Goal: Use online tool/utility: Utilize a website feature to perform a specific function

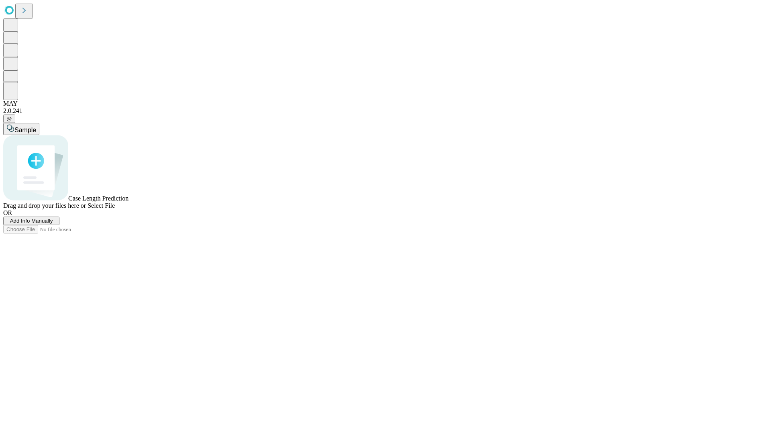
click at [53, 224] on span "Add Info Manually" at bounding box center [31, 221] width 43 height 6
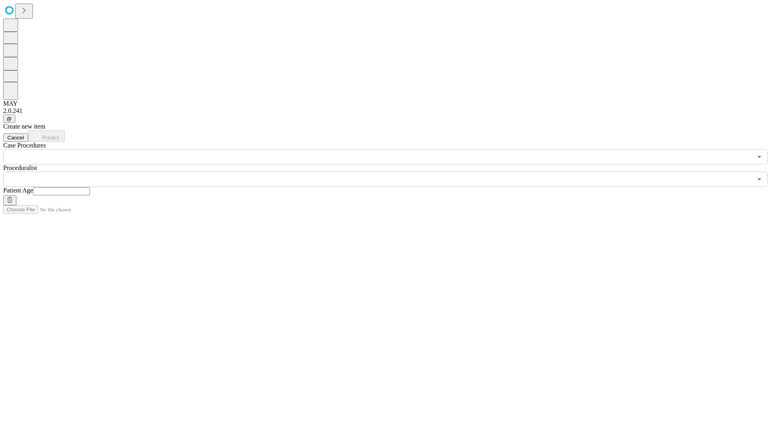
click at [90, 187] on input "text" at bounding box center [61, 191] width 57 height 8
type input "**"
click at [391, 172] on input "text" at bounding box center [377, 179] width 749 height 15
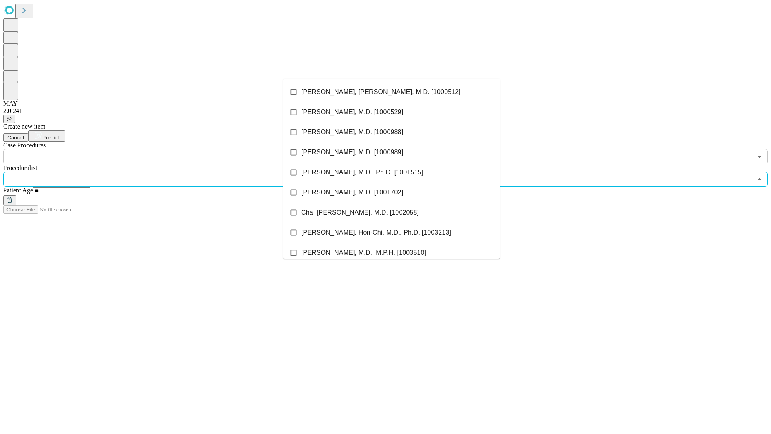
click at [392, 92] on li "[PERSON_NAME], [PERSON_NAME], M.D. [1000512]" at bounding box center [391, 92] width 217 height 20
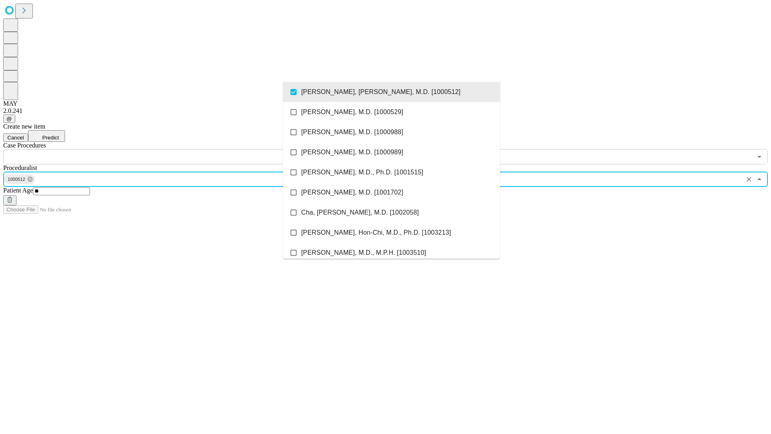
click at [169, 149] on input "text" at bounding box center [377, 156] width 749 height 15
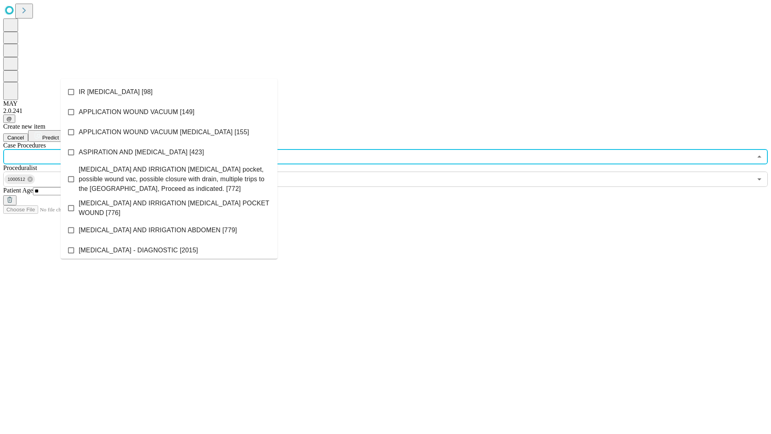
click at [169, 92] on li "IR [MEDICAL_DATA] [98]" at bounding box center [169, 92] width 217 height 20
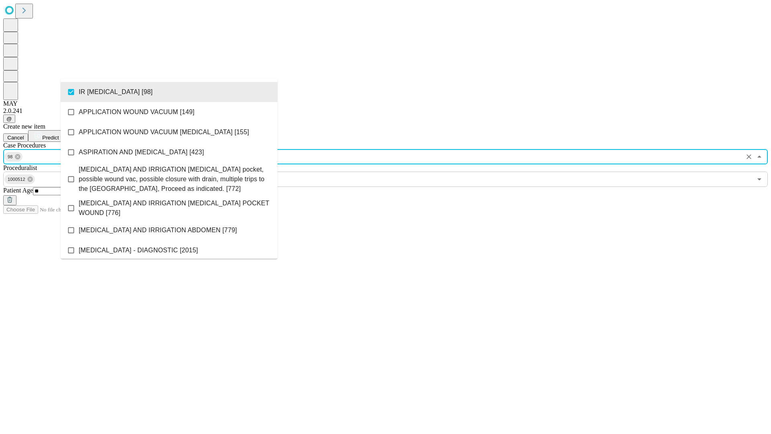
click at [59, 135] on span "Predict" at bounding box center [50, 138] width 16 height 6
